Goal: Navigation & Orientation: Find specific page/section

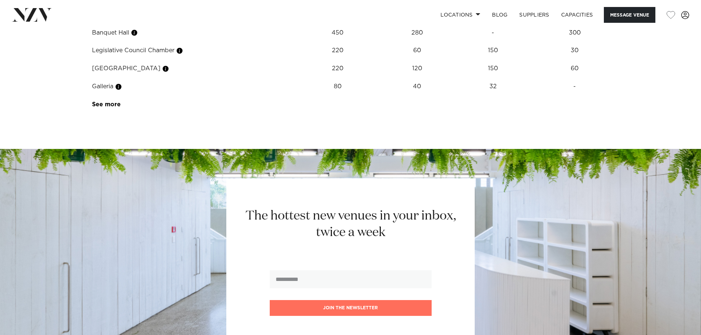
scroll to position [1177, 0]
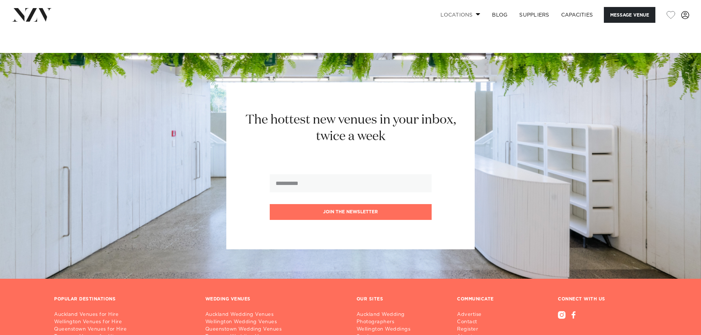
click at [465, 15] on link "Locations" at bounding box center [460, 15] width 52 height 16
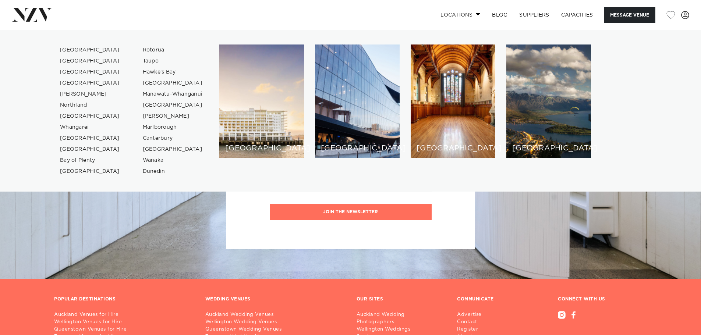
click at [466, 14] on link "Locations" at bounding box center [460, 15] width 52 height 16
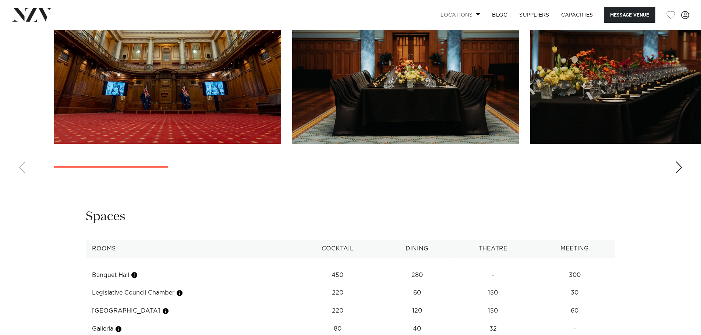
scroll to position [594, 0]
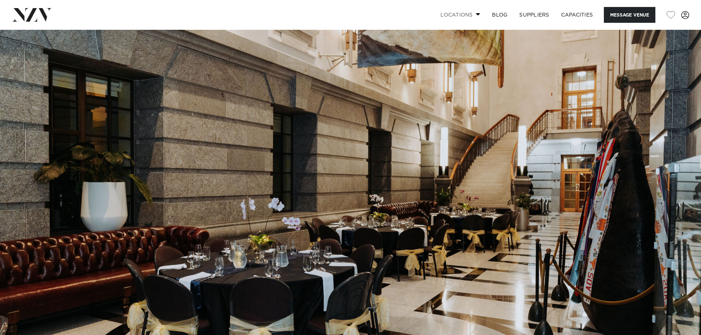
click at [461, 15] on link "Locations" at bounding box center [460, 15] width 52 height 16
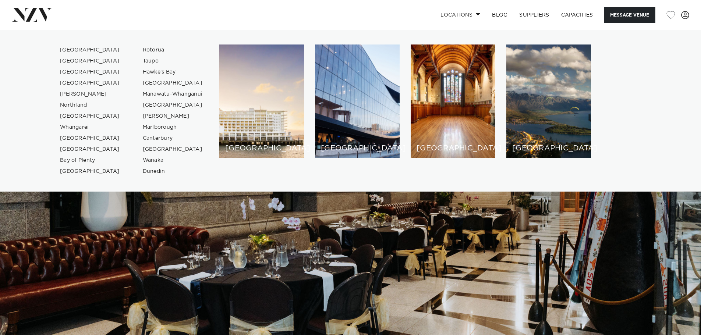
click at [335, 15] on div "Locations [GEOGRAPHIC_DATA] [GEOGRAPHIC_DATA] [GEOGRAPHIC_DATA] [GEOGRAPHIC_DAT…" at bounding box center [451, 15] width 475 height 16
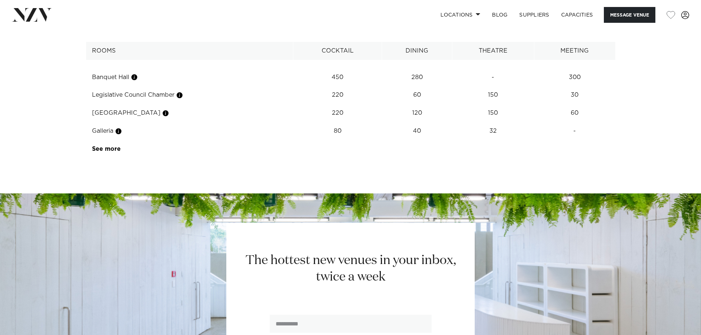
scroll to position [1030, 0]
